Goal: Transaction & Acquisition: Purchase product/service

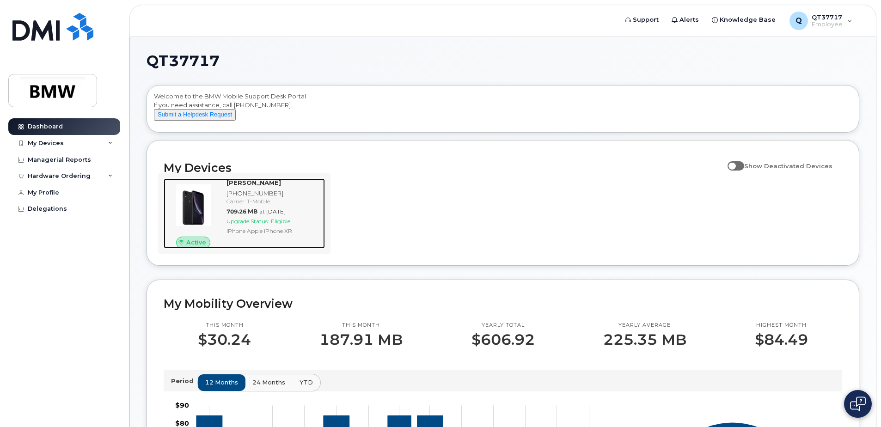
click at [255, 198] on div "[PHONE_NUMBER]" at bounding box center [274, 193] width 95 height 9
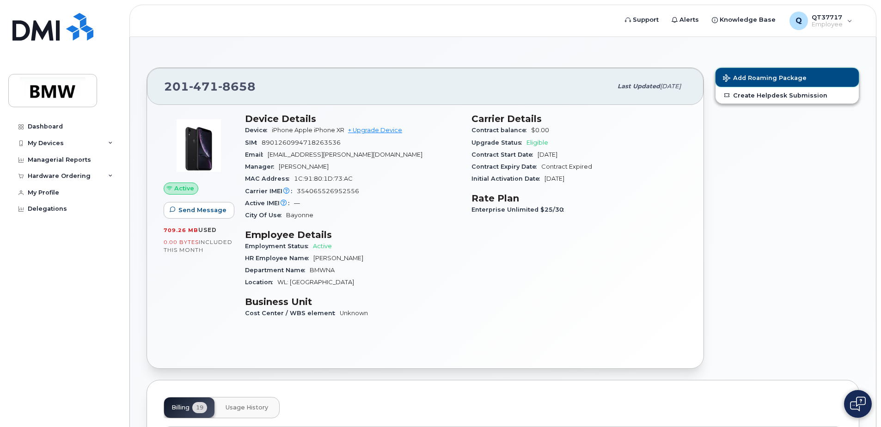
click at [757, 76] on span "Add Roaming Package" at bounding box center [765, 78] width 84 height 9
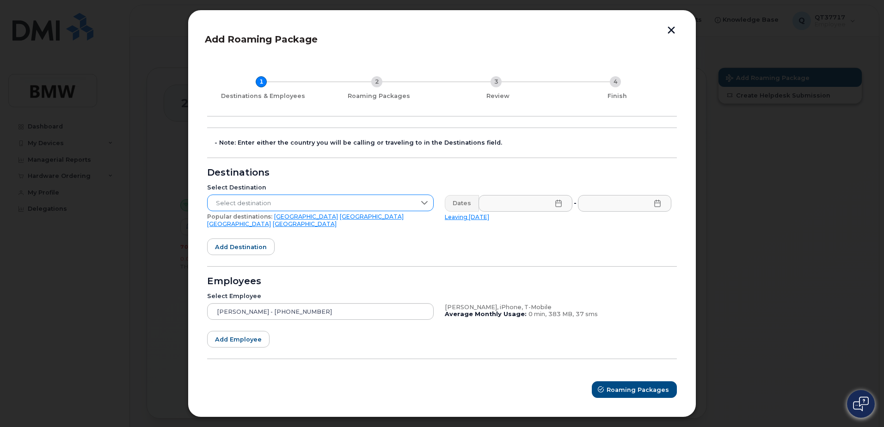
click at [424, 206] on icon at bounding box center [424, 202] width 7 height 7
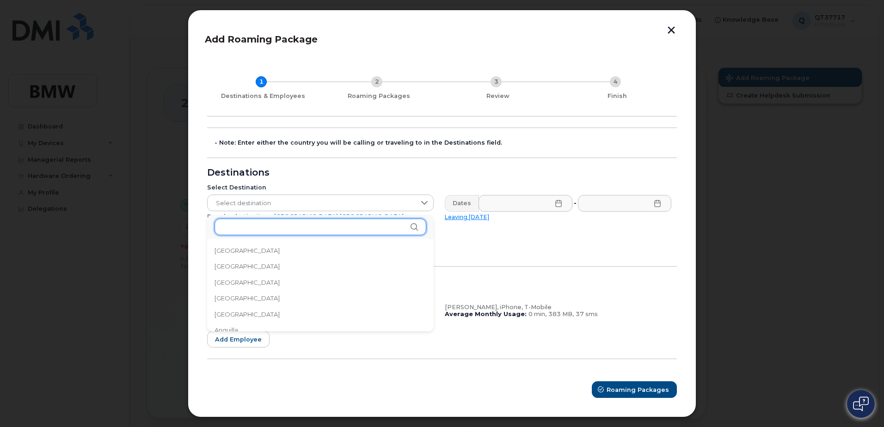
click at [282, 230] on input "text" at bounding box center [321, 227] width 212 height 17
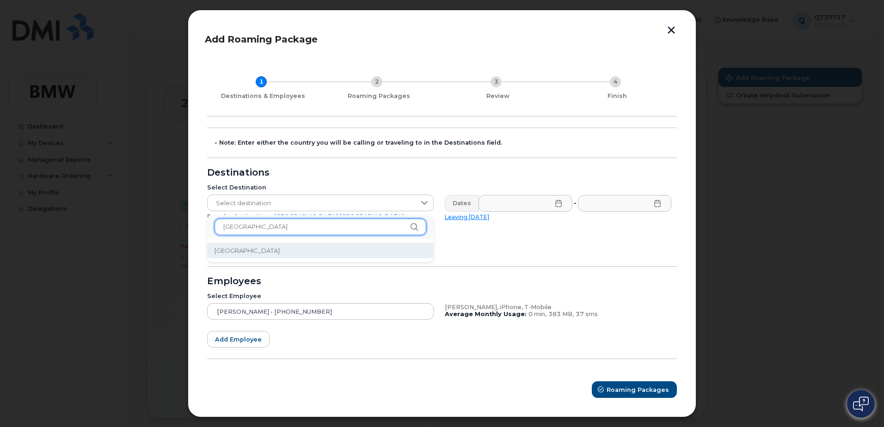
type input "[GEOGRAPHIC_DATA]"
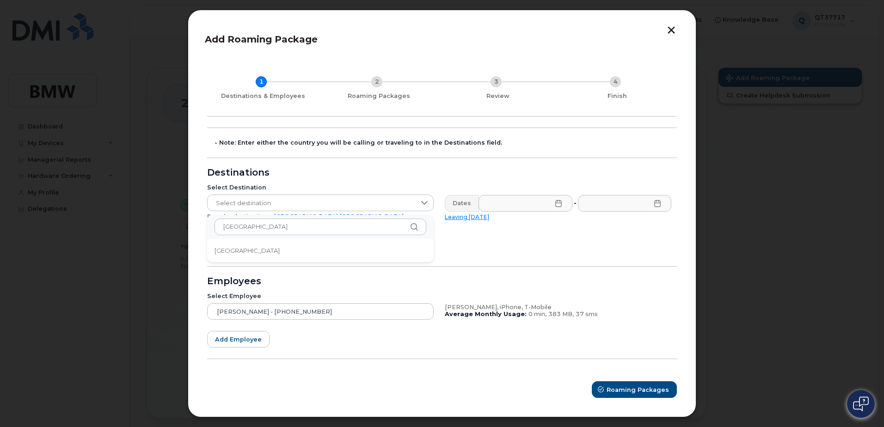
click at [249, 249] on li "[GEOGRAPHIC_DATA]" at bounding box center [320, 251] width 227 height 16
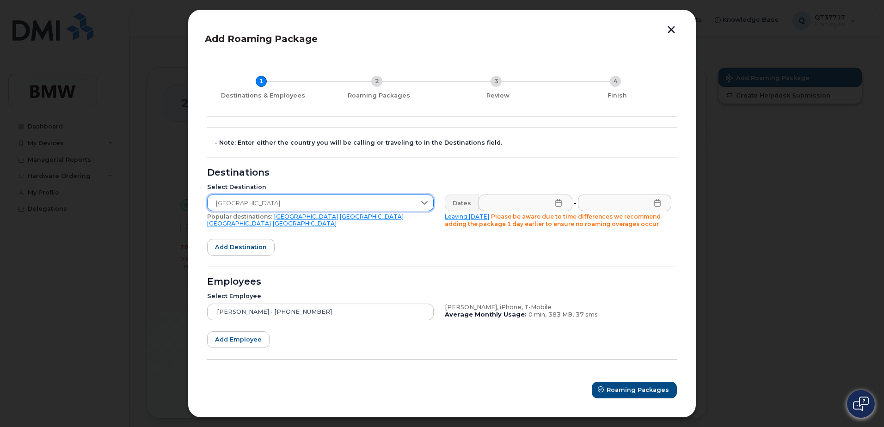
click at [555, 203] on icon at bounding box center [558, 202] width 6 height 7
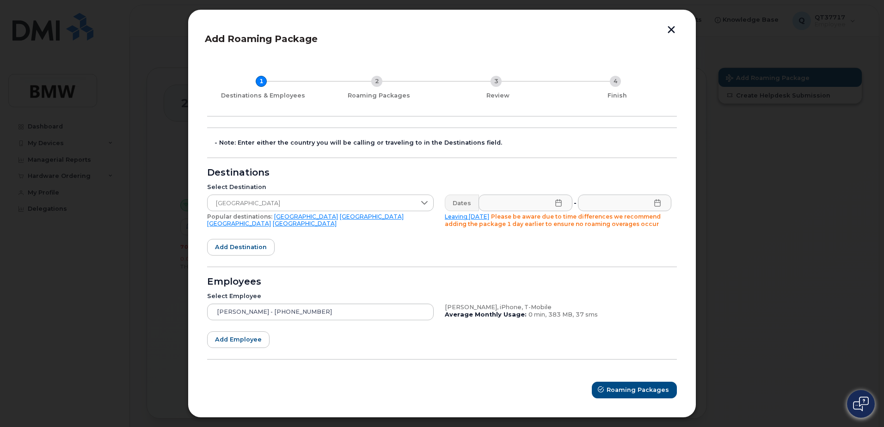
click at [449, 248] on form "- Note: Enter either the country you will be calling or traveling to in the Des…" at bounding box center [442, 263] width 470 height 271
click at [556, 203] on icon at bounding box center [558, 202] width 7 height 7
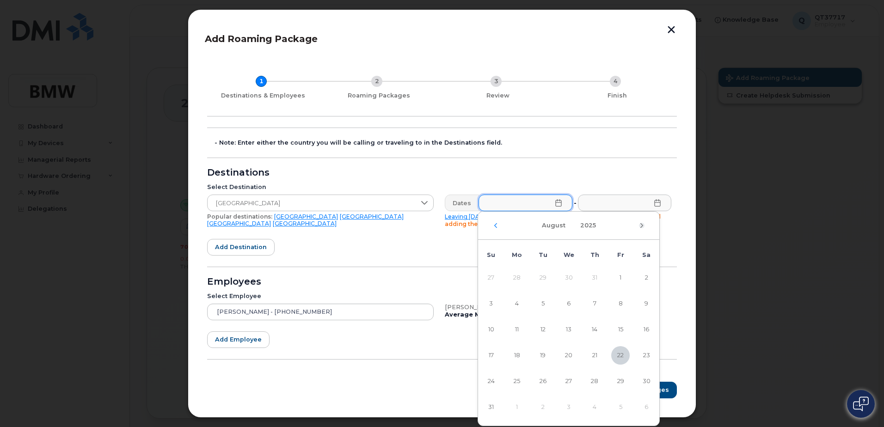
click at [641, 228] on icon "Next Month" at bounding box center [641, 225] width 3 height 5
click at [593, 307] on span "11" at bounding box center [594, 304] width 18 height 18
type input "[DATE]"
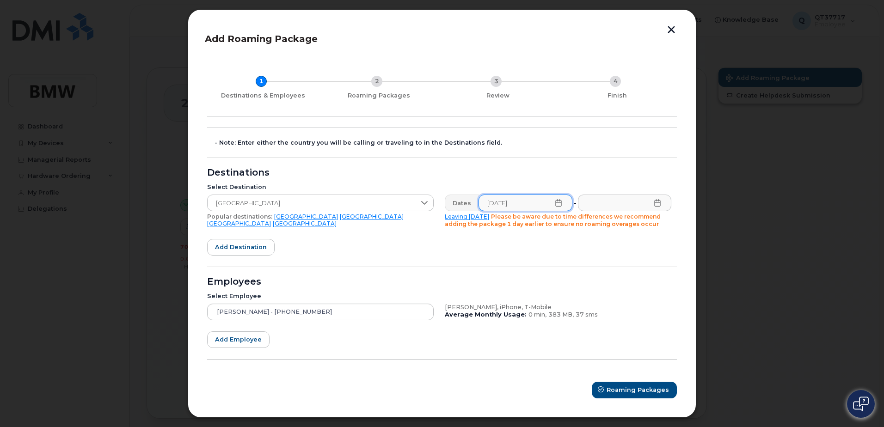
click at [657, 202] on icon at bounding box center [657, 202] width 7 height 7
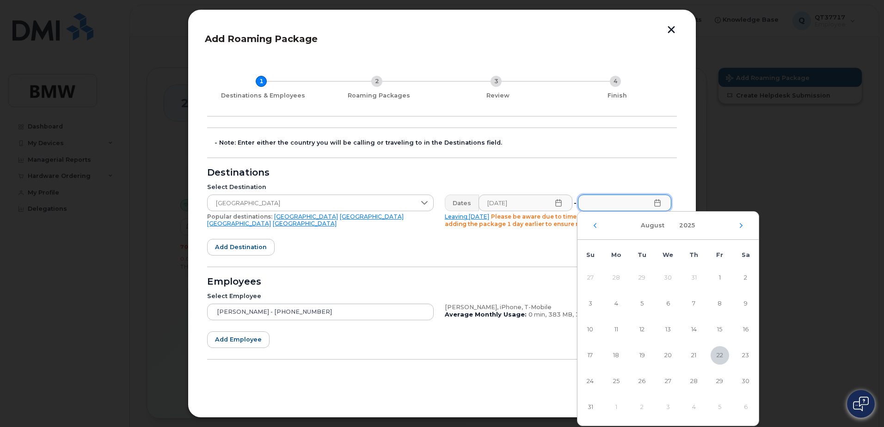
click at [738, 225] on div "[DATE]" at bounding box center [668, 226] width 181 height 28
click at [739, 225] on icon "Next Month" at bounding box center [742, 225] width 6 height 7
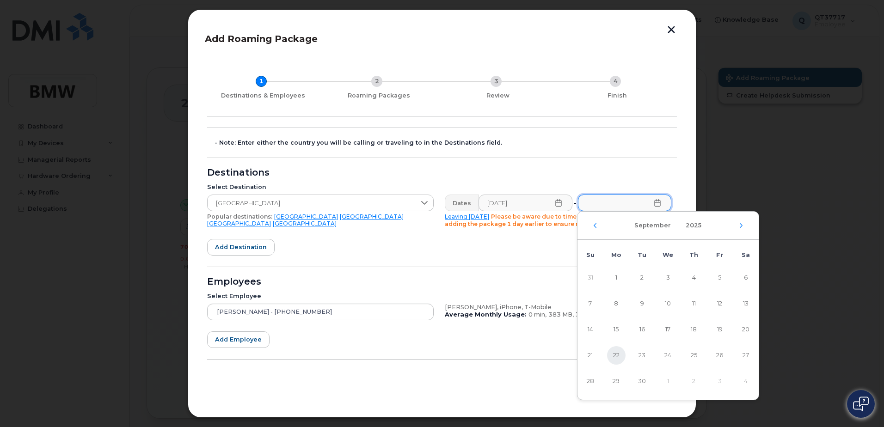
click at [616, 357] on span "22" at bounding box center [616, 355] width 18 height 18
type input "[DATE]"
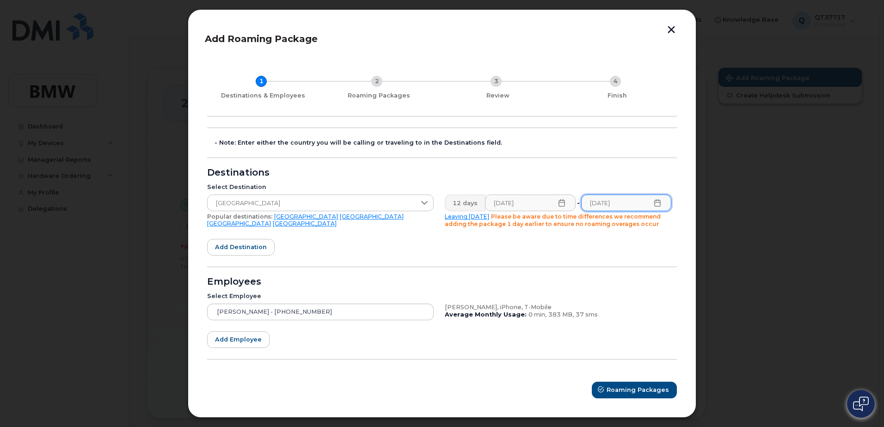
click at [644, 248] on form "- Note: Enter either the country you will be calling or traveling to in the Des…" at bounding box center [442, 263] width 470 height 271
click at [644, 388] on span "Roaming Packages" at bounding box center [638, 390] width 62 height 9
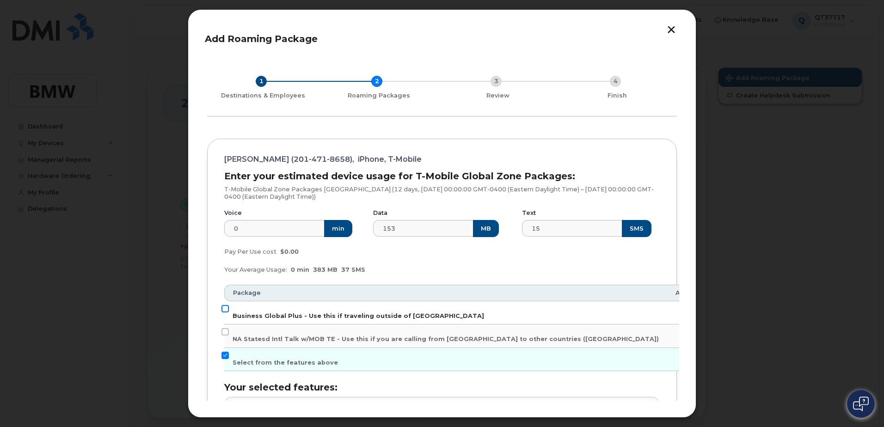
click at [226, 308] on input "Business Global Plus - Use this if traveling outside of [GEOGRAPHIC_DATA]" at bounding box center [225, 308] width 7 height 7
checkbox input "true"
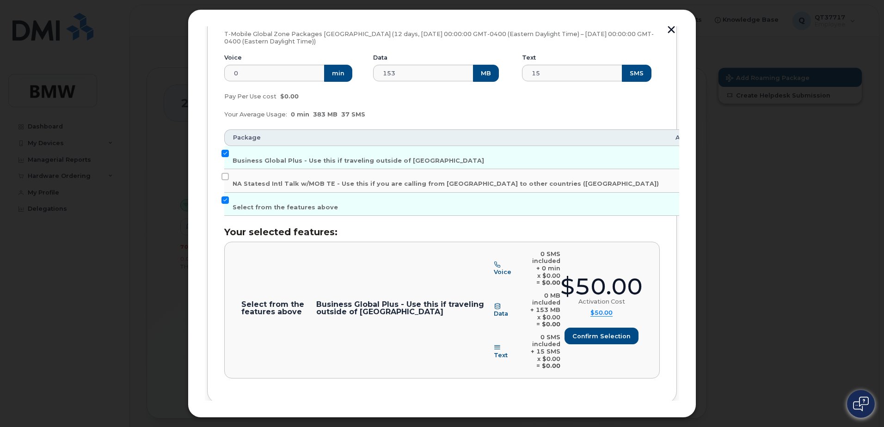
scroll to position [171, 0]
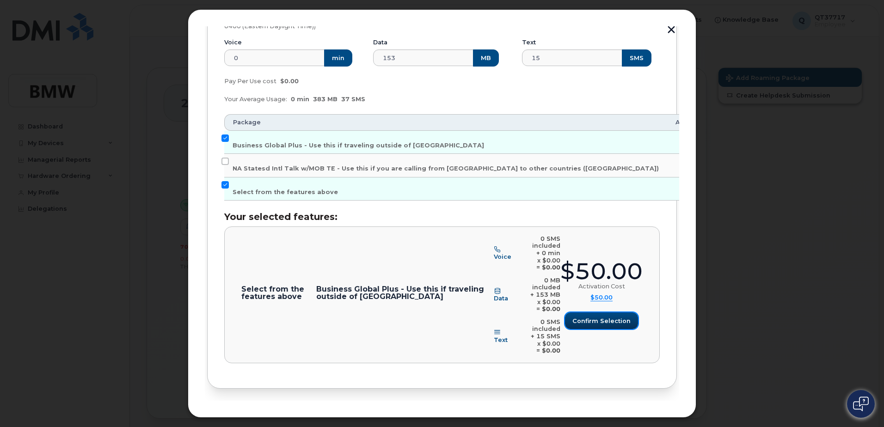
click at [597, 317] on span "Confirm selection" at bounding box center [602, 321] width 58 height 9
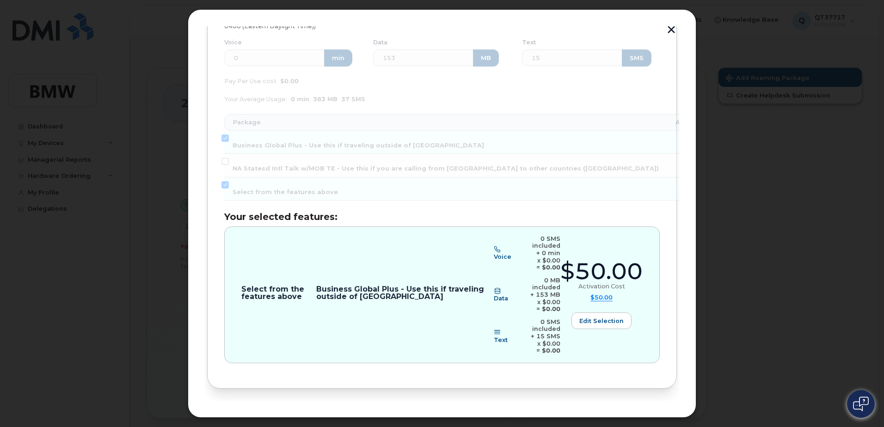
click at [656, 415] on span "Review" at bounding box center [651, 419] width 23 height 9
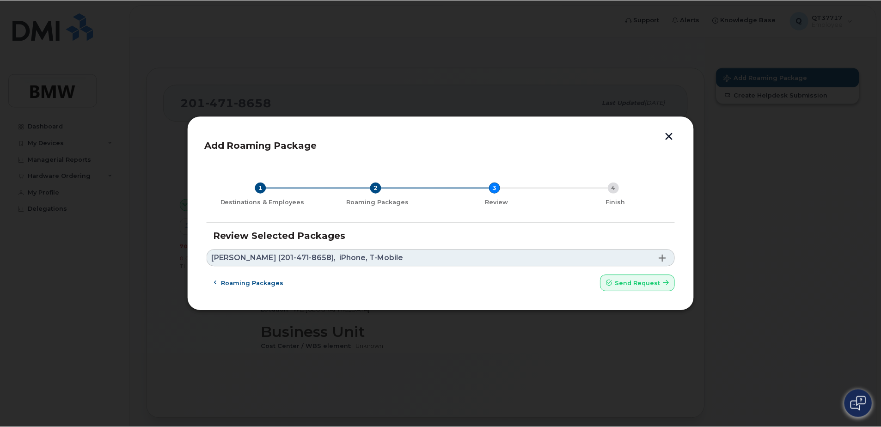
scroll to position [0, 0]
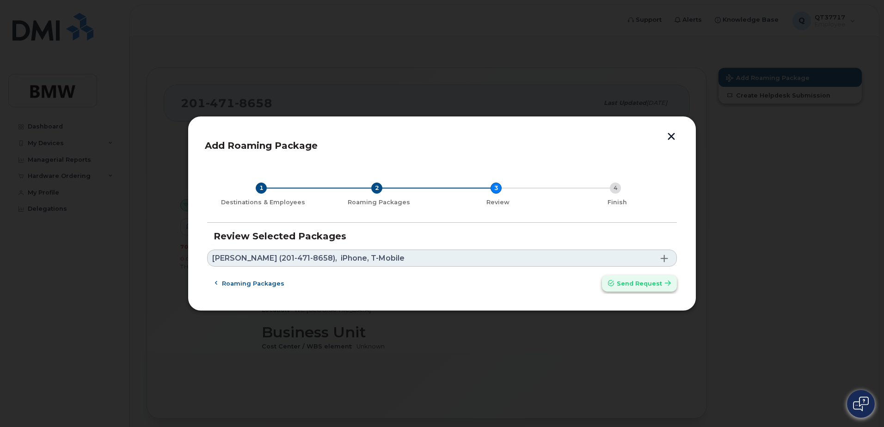
click at [651, 284] on span "Send request" at bounding box center [639, 283] width 45 height 9
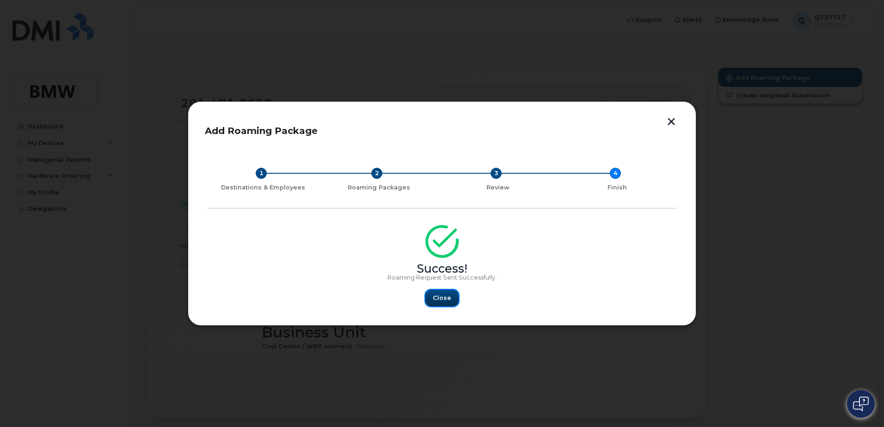
click at [442, 296] on span "Close" at bounding box center [442, 298] width 18 height 9
